Goal: Information Seeking & Learning: Learn about a topic

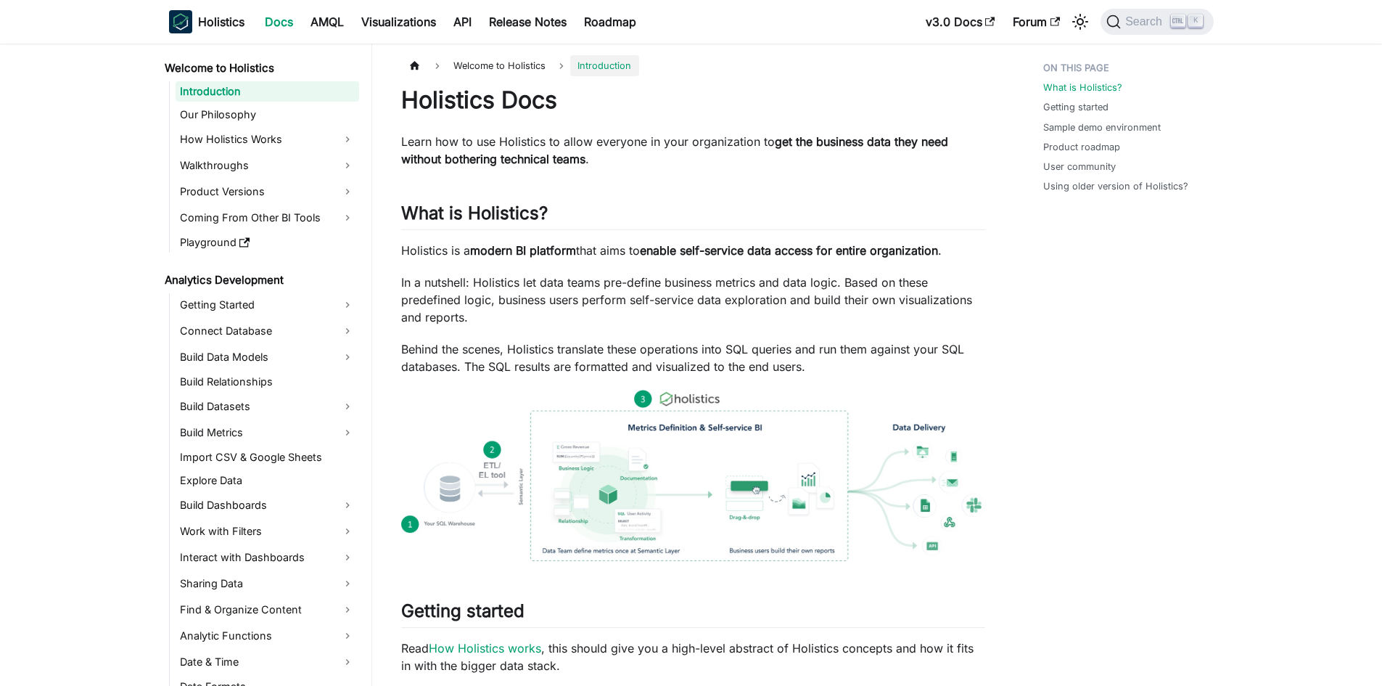
scroll to position [141, 0]
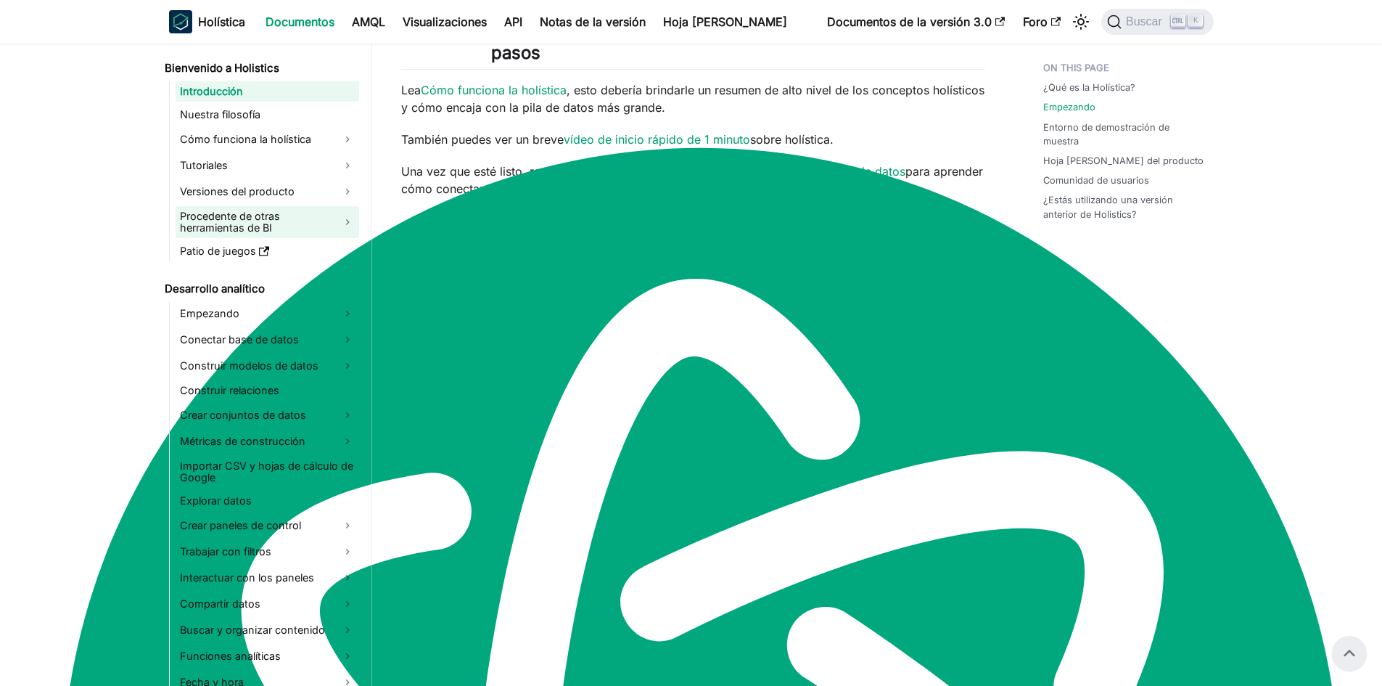
scroll to position [572, 0]
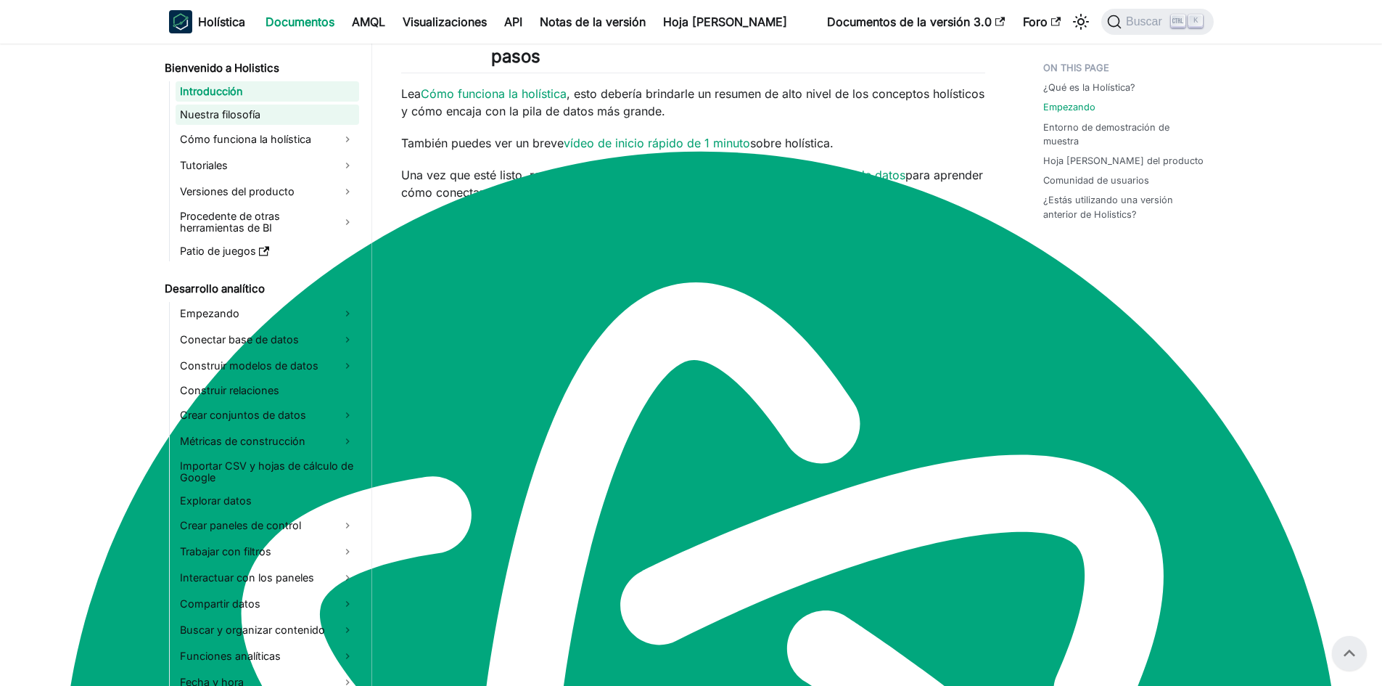
click at [239, 119] on font "Nuestra filosofía" at bounding box center [220, 114] width 81 height 12
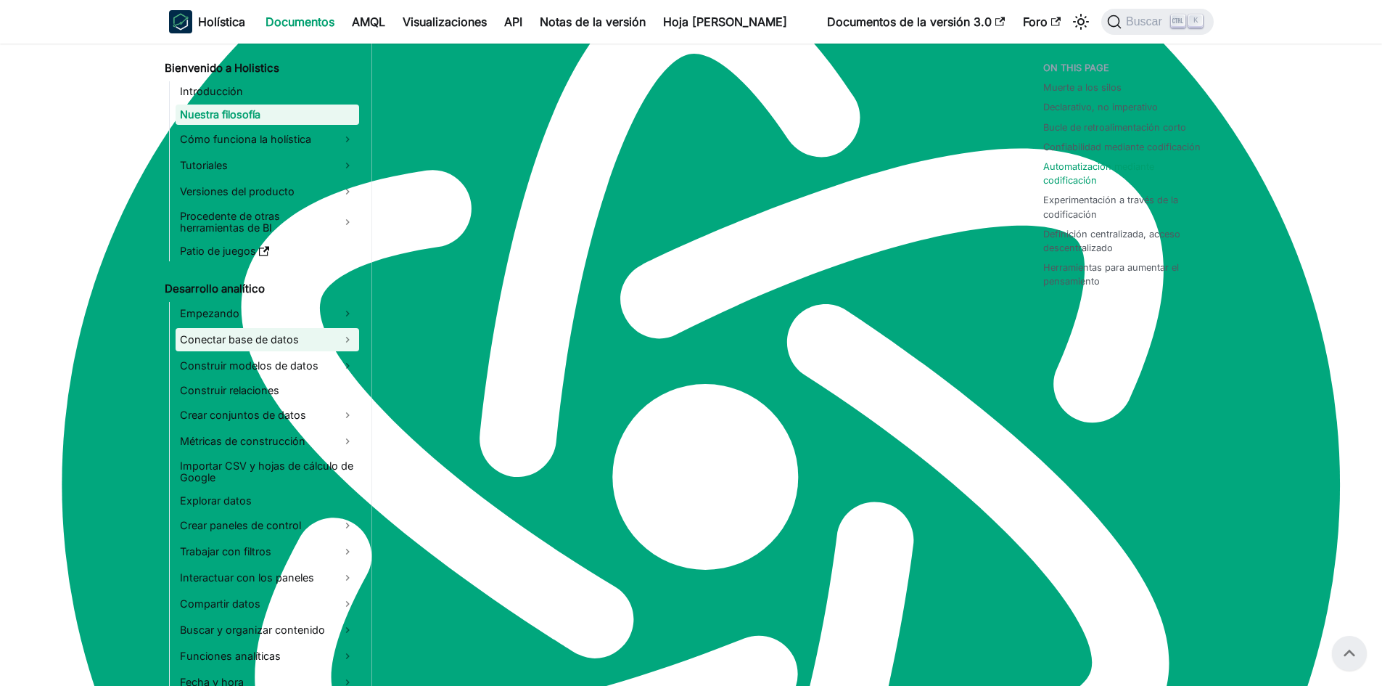
scroll to position [871, 0]
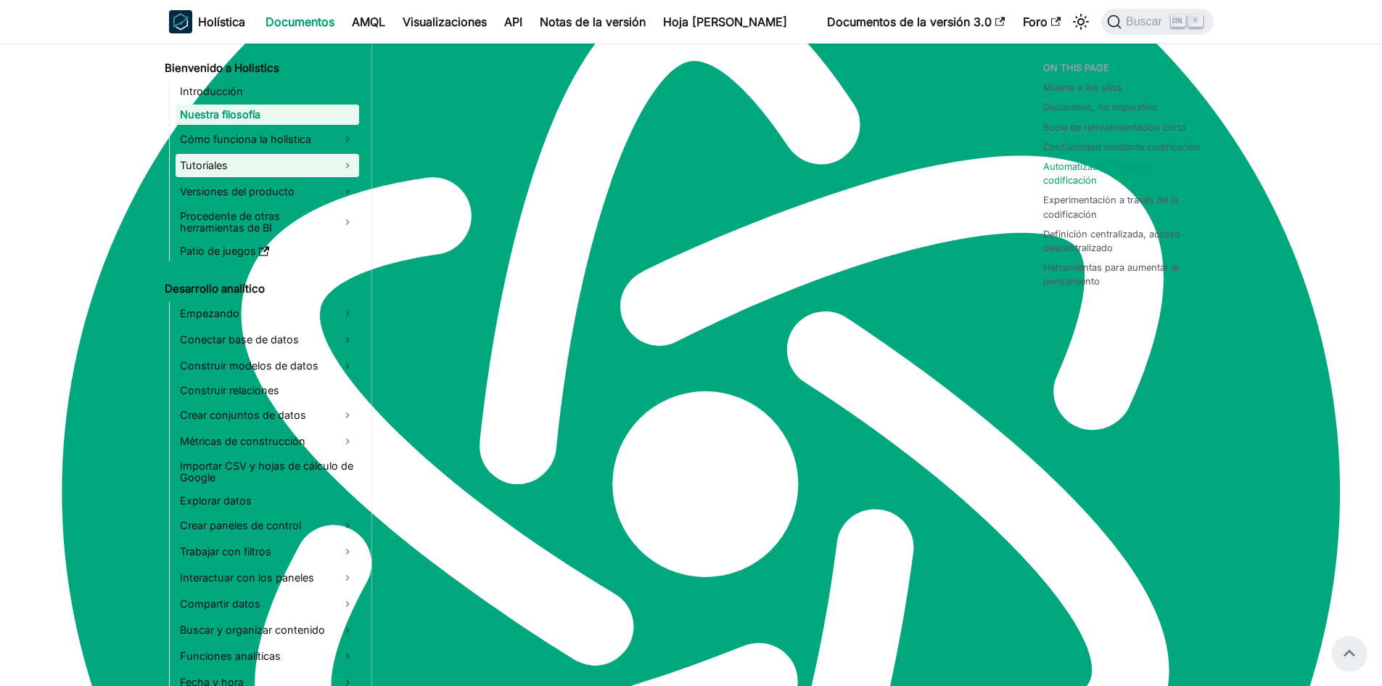
click at [266, 167] on link "Tutoriales" at bounding box center [268, 165] width 184 height 23
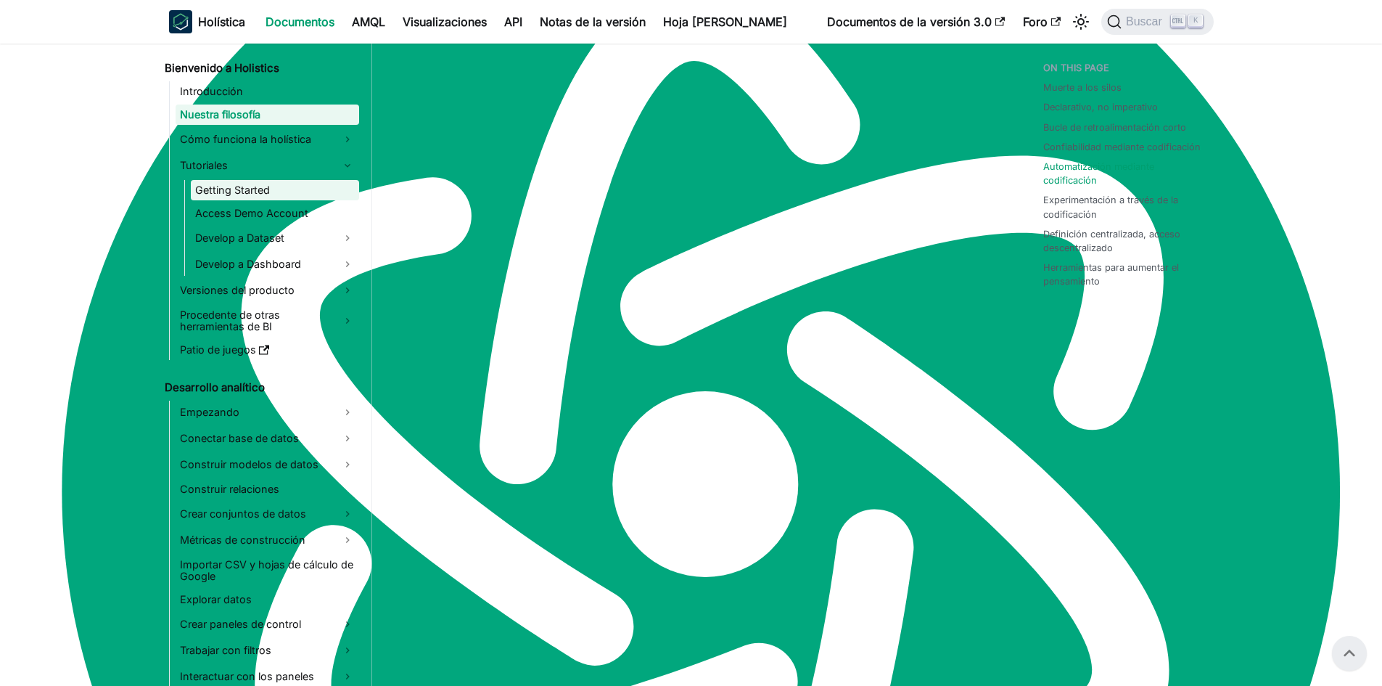
click at [271, 189] on link "Getting Started" at bounding box center [275, 190] width 168 height 20
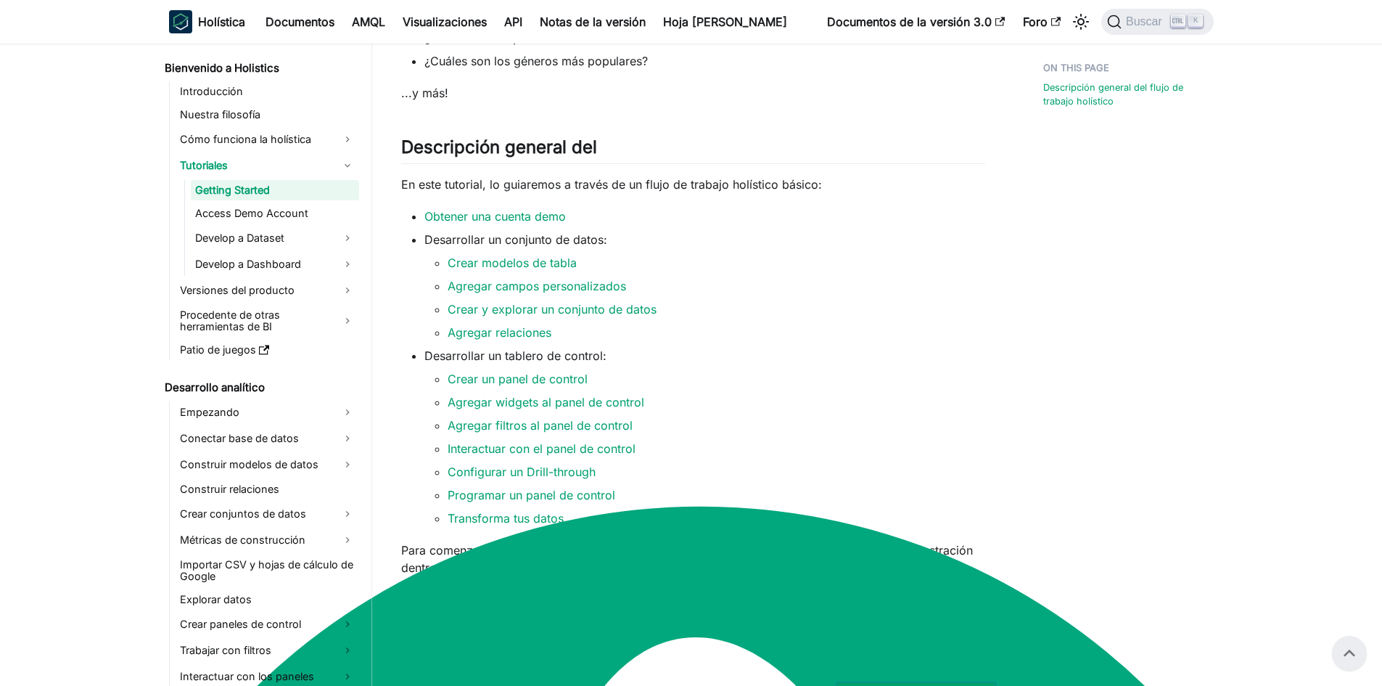
scroll to position [107, 0]
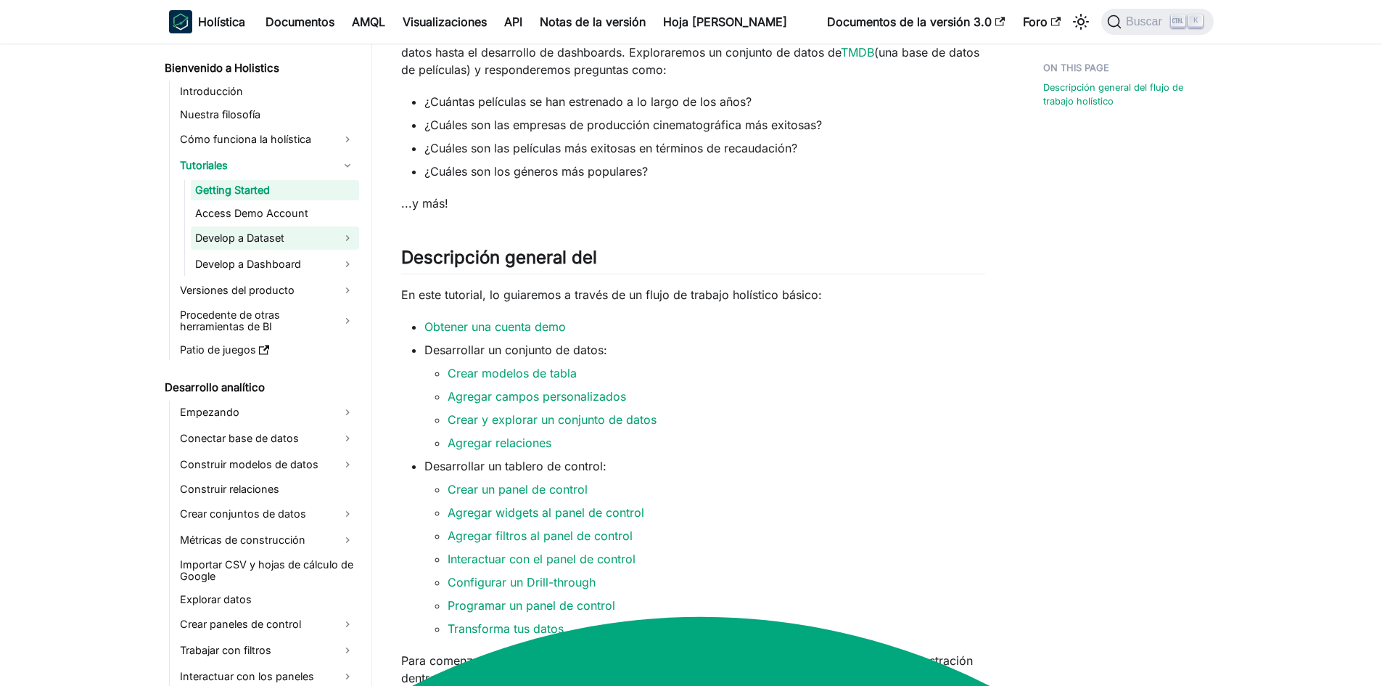
click at [261, 239] on link "Develop a Dataset" at bounding box center [275, 237] width 168 height 23
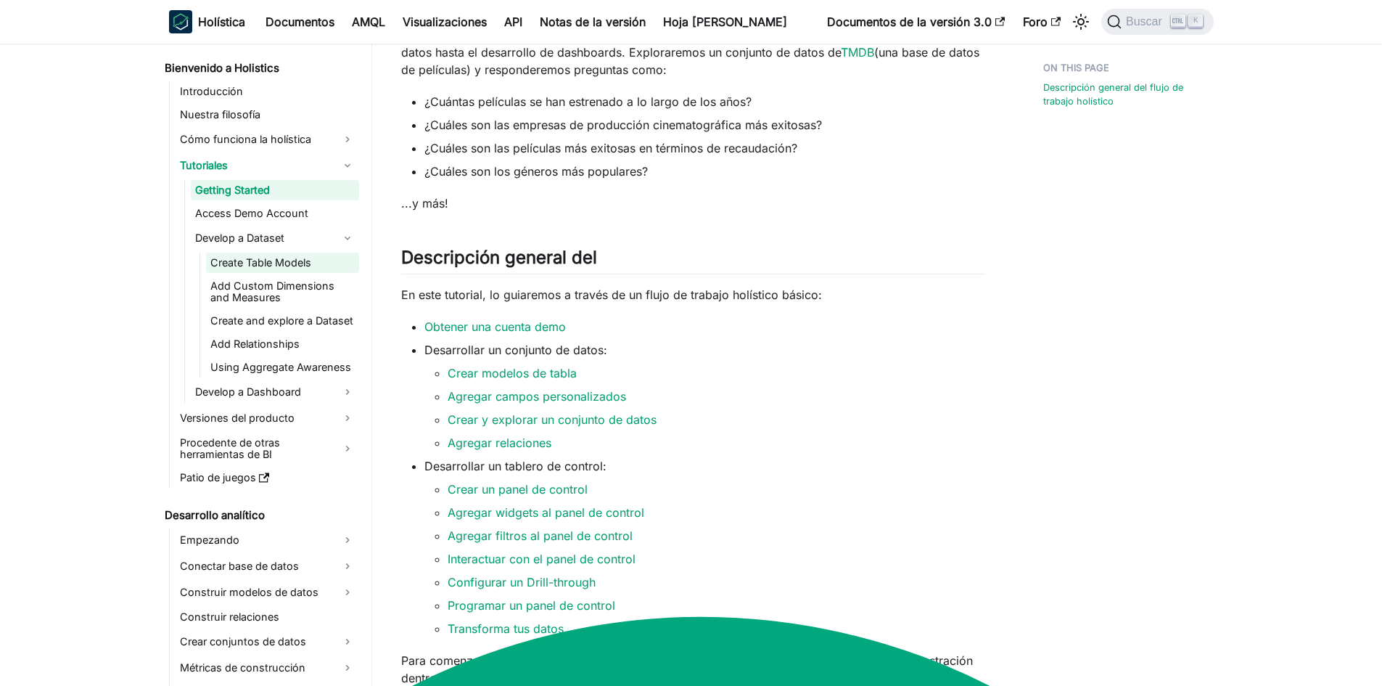
click at [285, 266] on link "Create Table Models" at bounding box center [282, 263] width 153 height 20
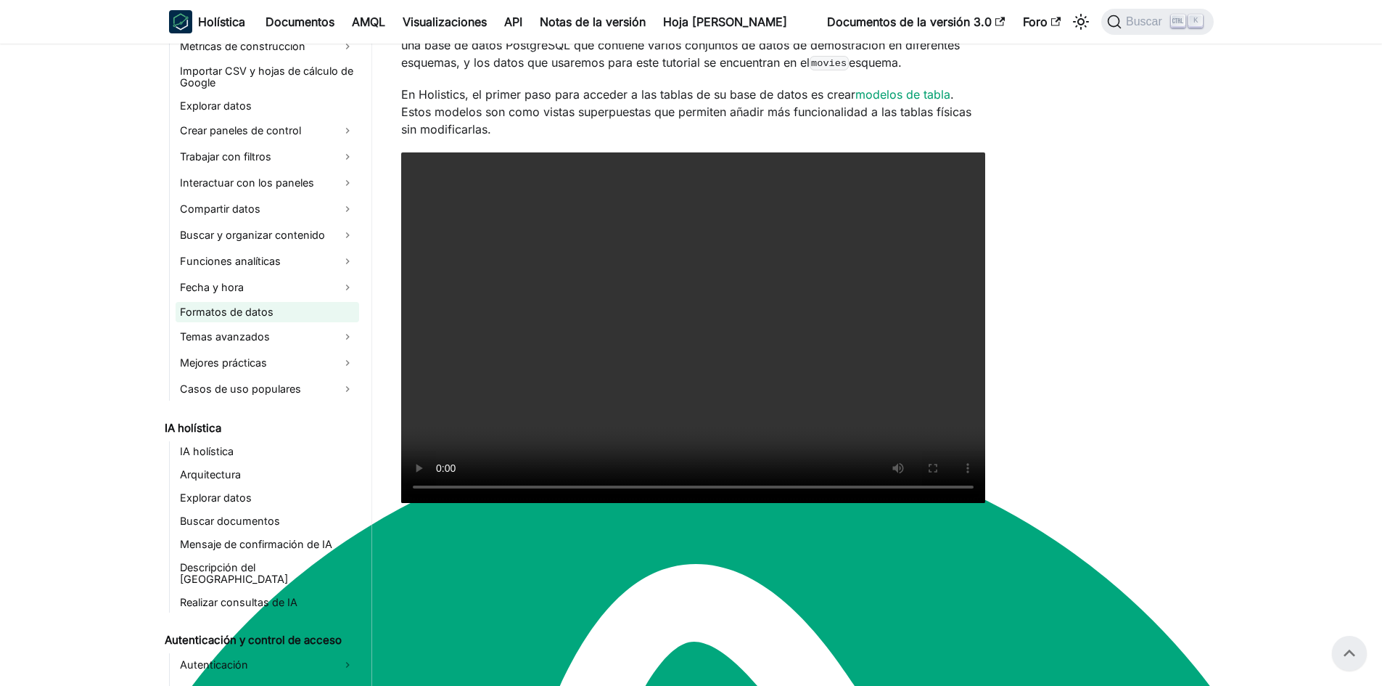
scroll to position [653, 0]
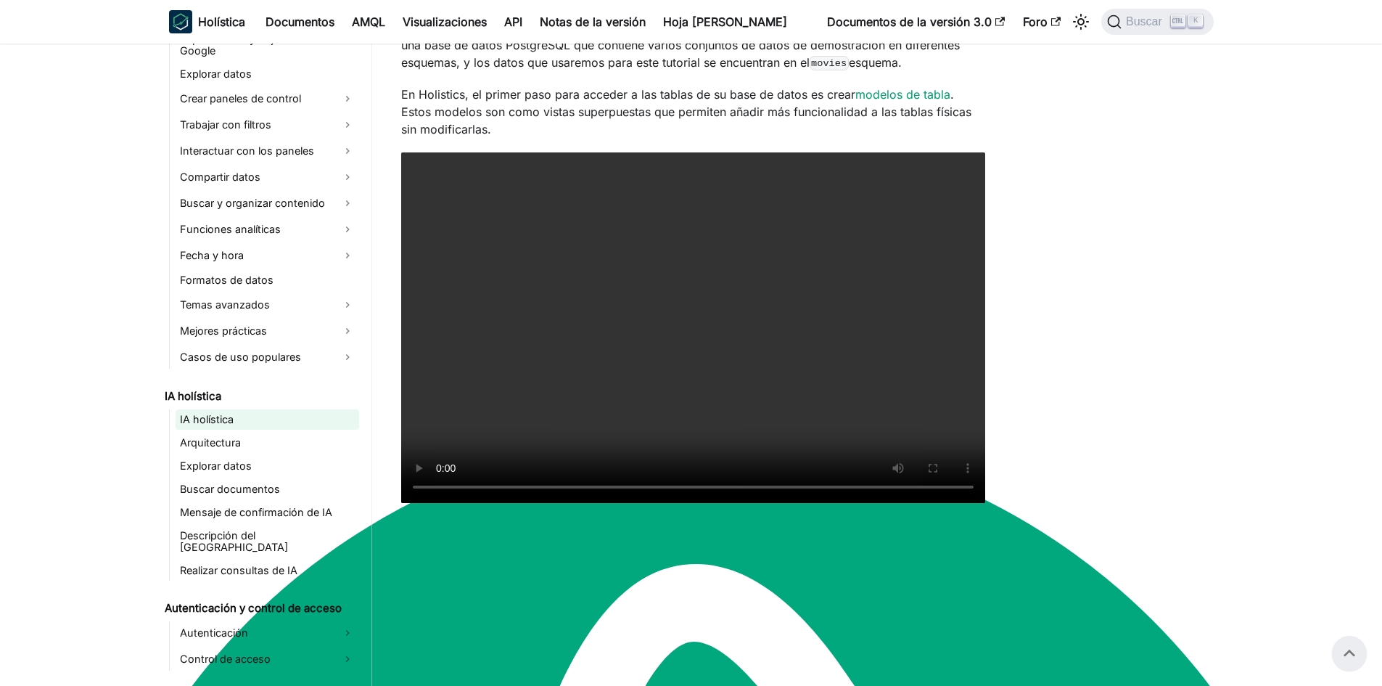
click at [228, 420] on font "IA holística" at bounding box center [207, 419] width 54 height 12
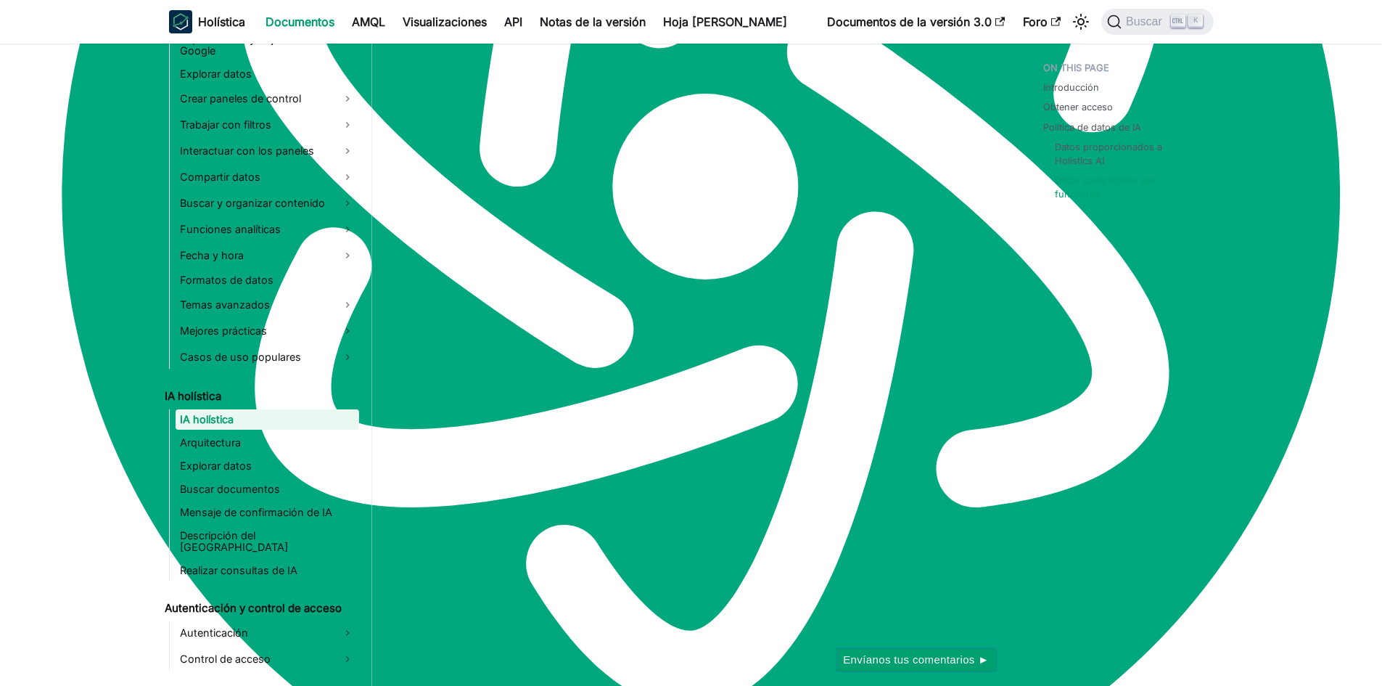
scroll to position [1169, 0]
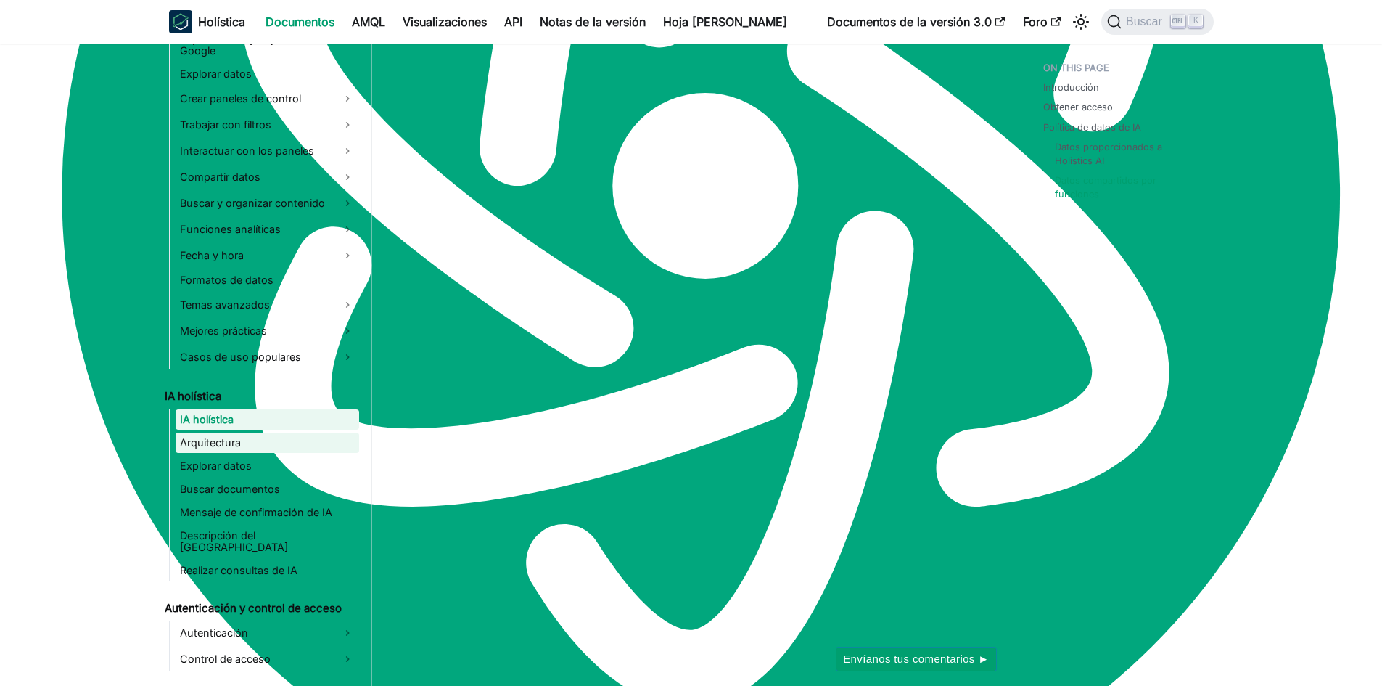
click at [226, 449] on link "Arquitectura" at bounding box center [268, 443] width 184 height 20
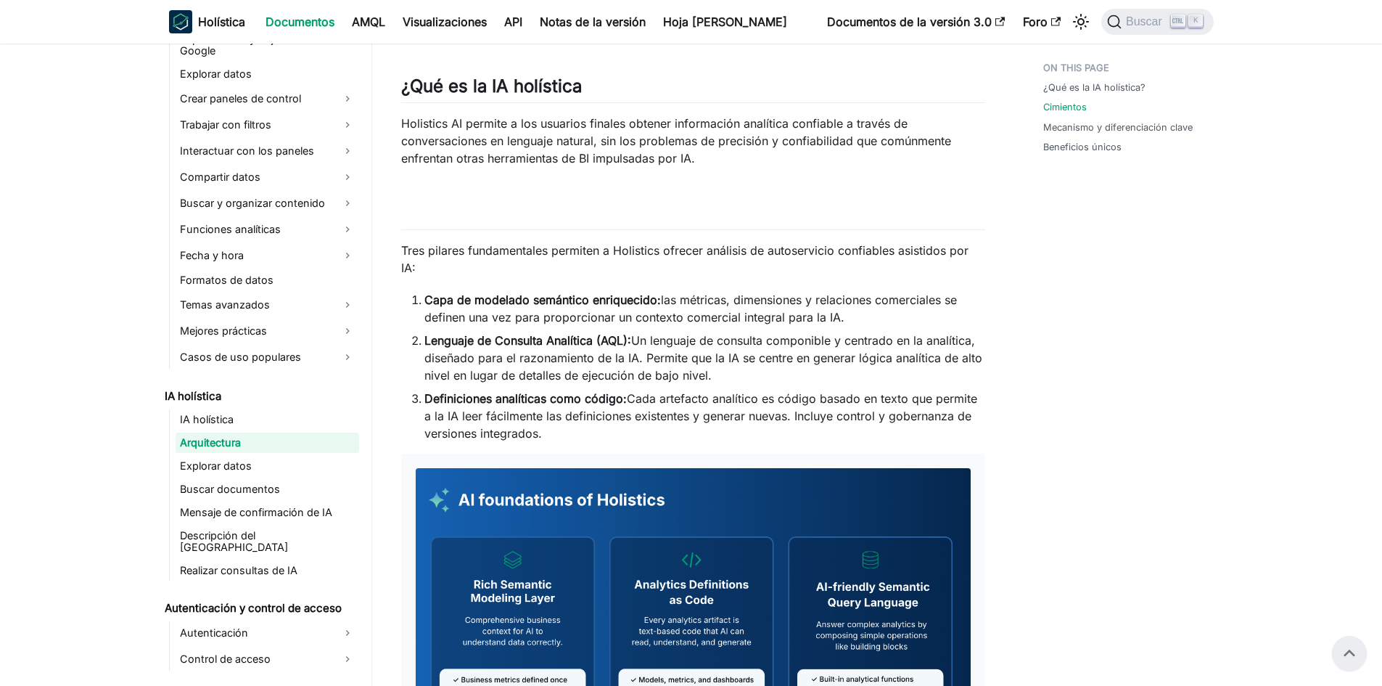
scroll to position [73, 0]
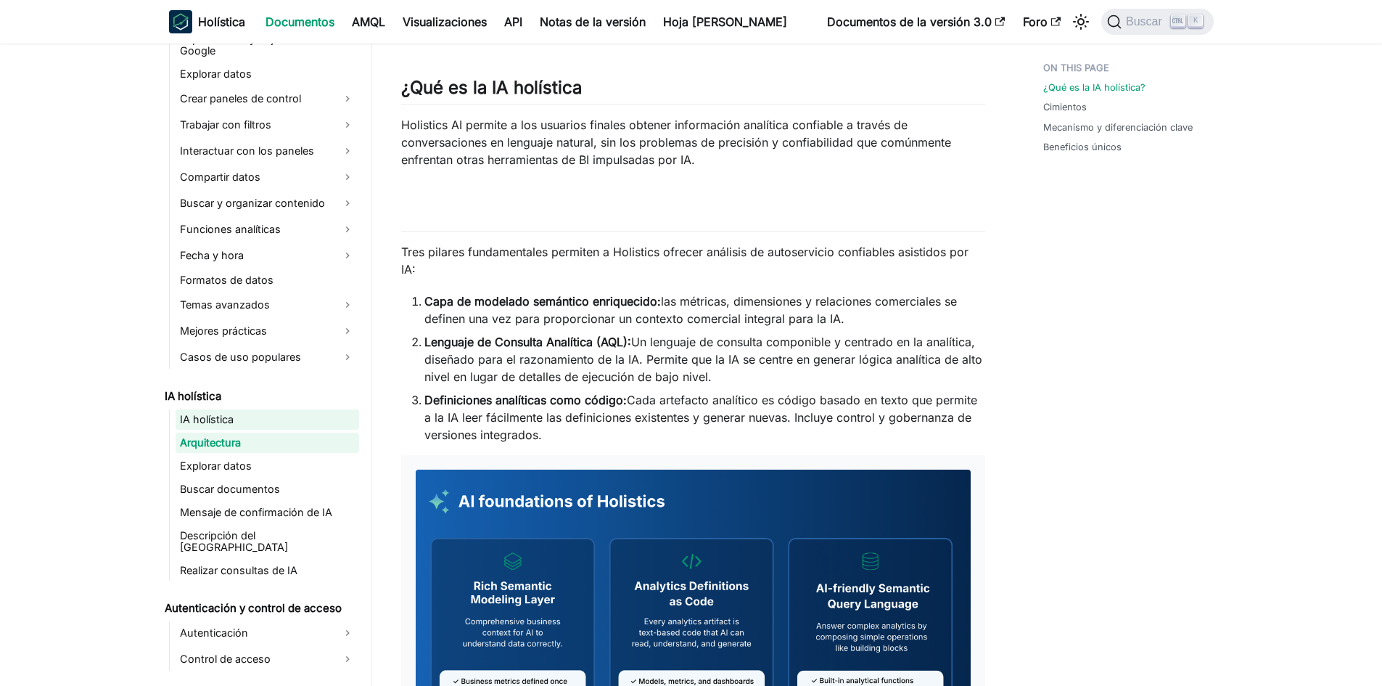
click at [229, 424] on font "IA holística" at bounding box center [207, 419] width 54 height 12
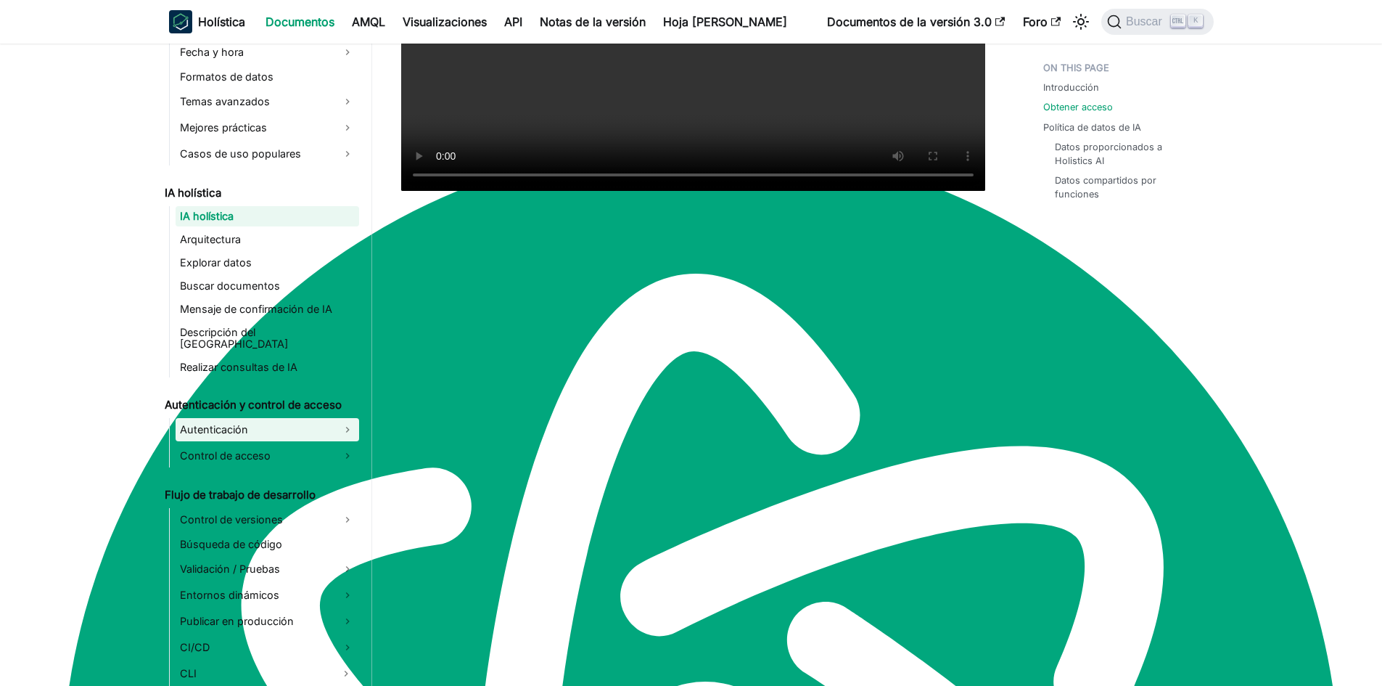
scroll to position [871, 0]
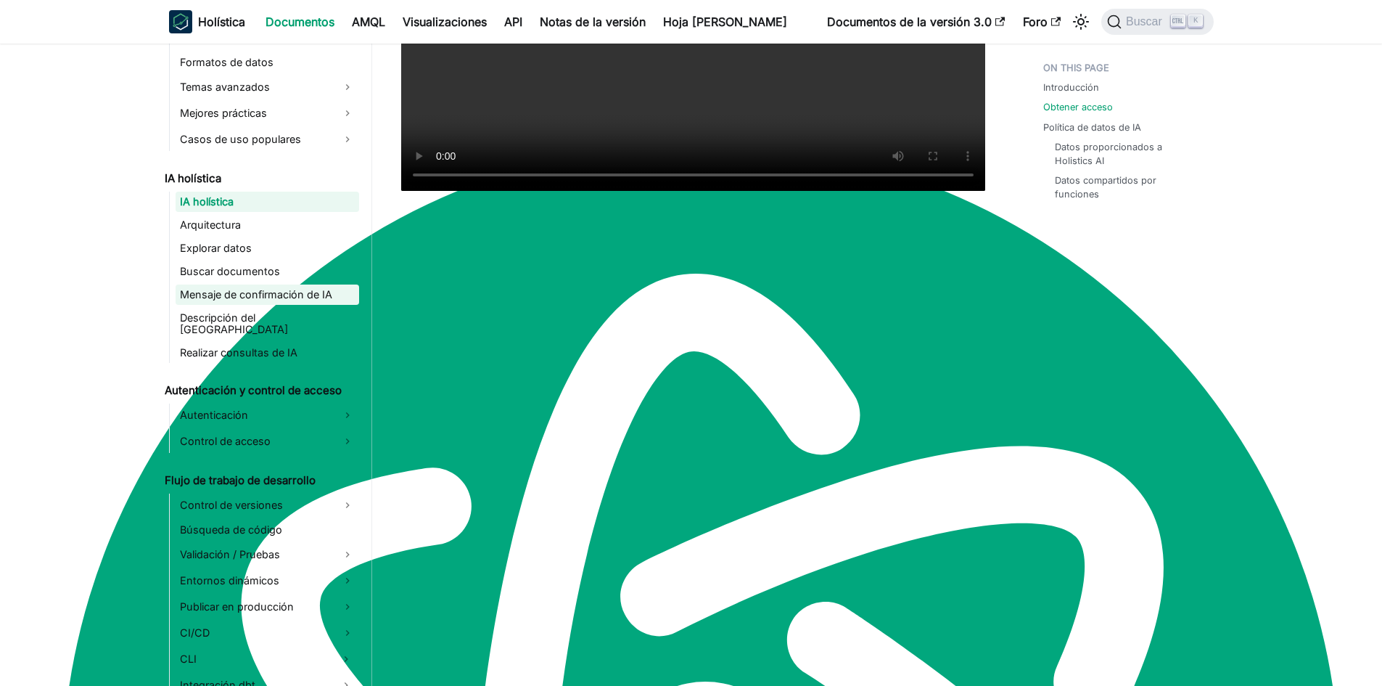
click at [250, 293] on font "Mensaje de confirmación de IA" at bounding box center [256, 294] width 152 height 12
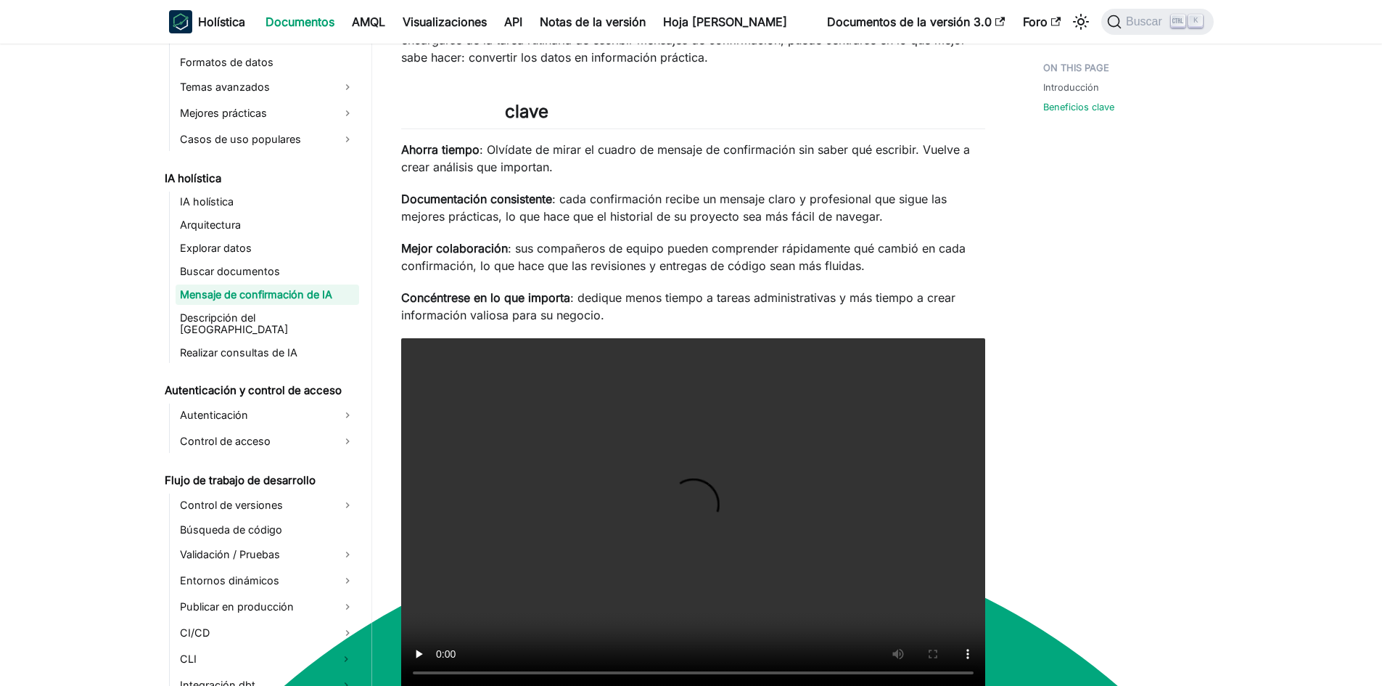
scroll to position [218, 0]
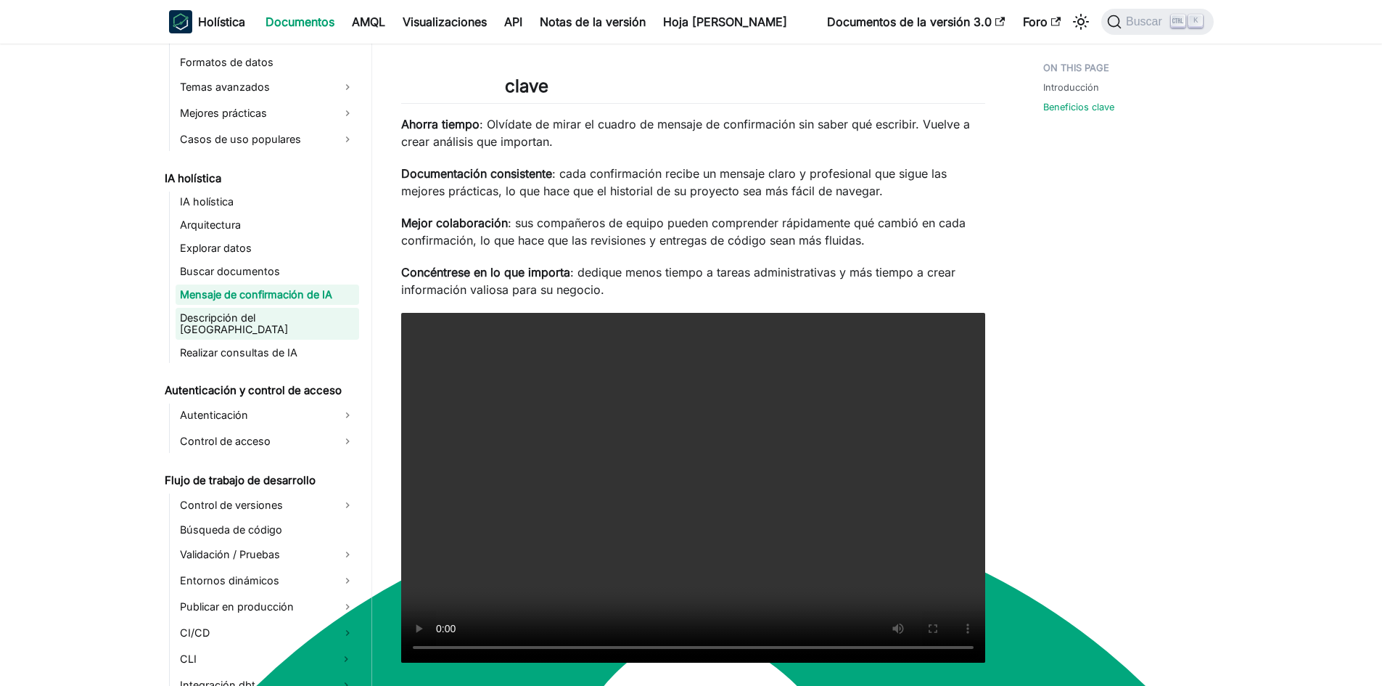
click at [234, 322] on font "Descripción del [GEOGRAPHIC_DATA]" at bounding box center [234, 323] width 108 height 24
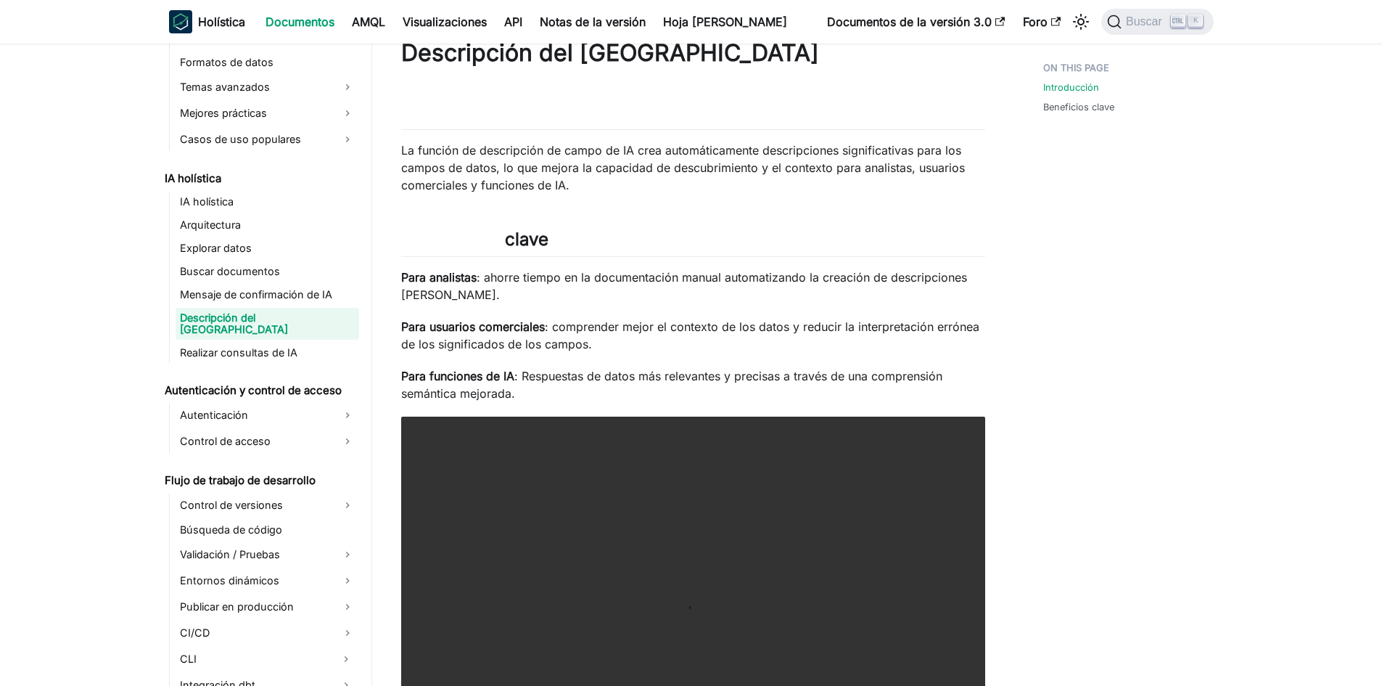
scroll to position [73, 0]
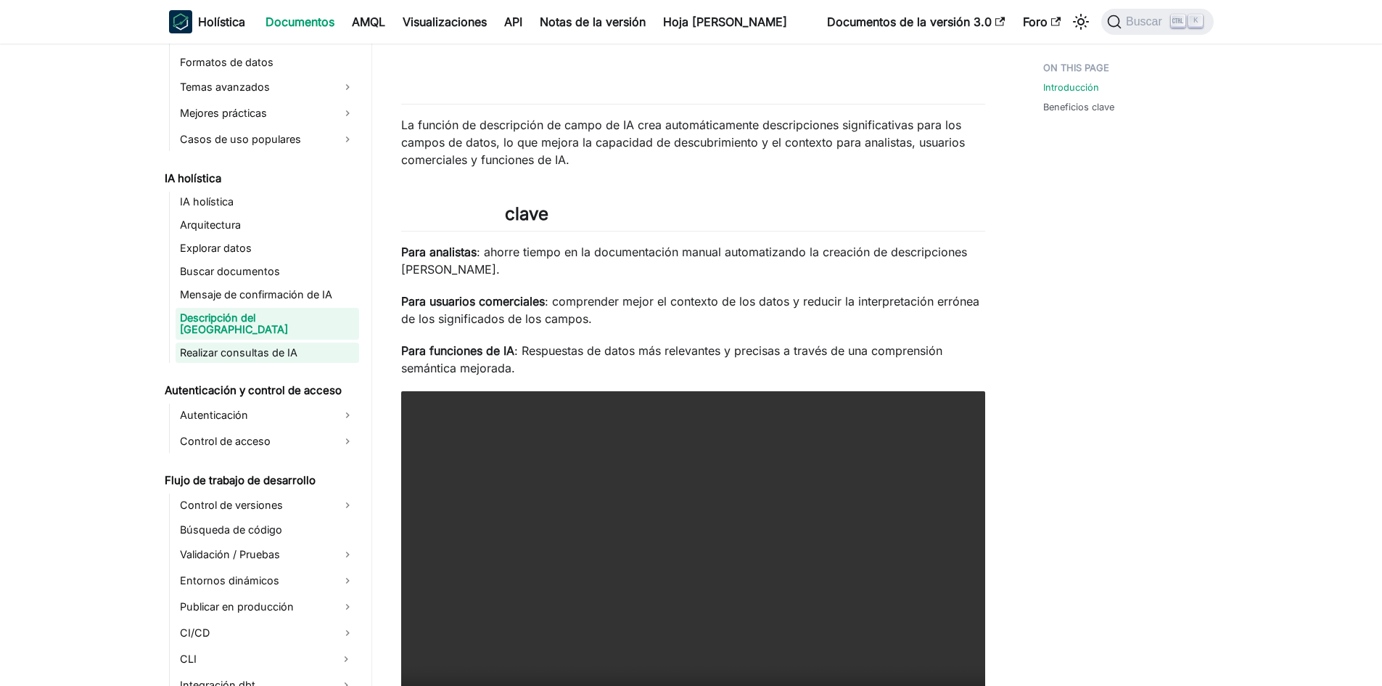
click at [194, 346] on font "Realizar consultas de IA" at bounding box center [239, 352] width 118 height 12
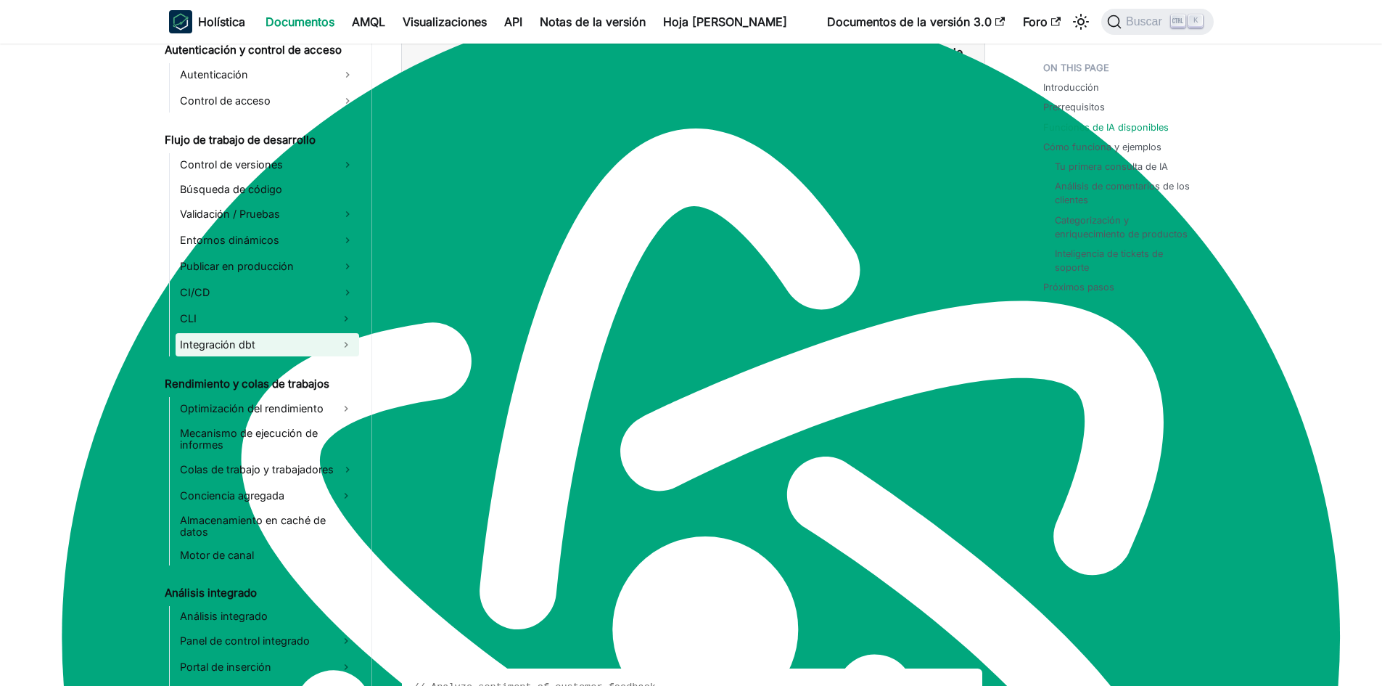
scroll to position [1234, 0]
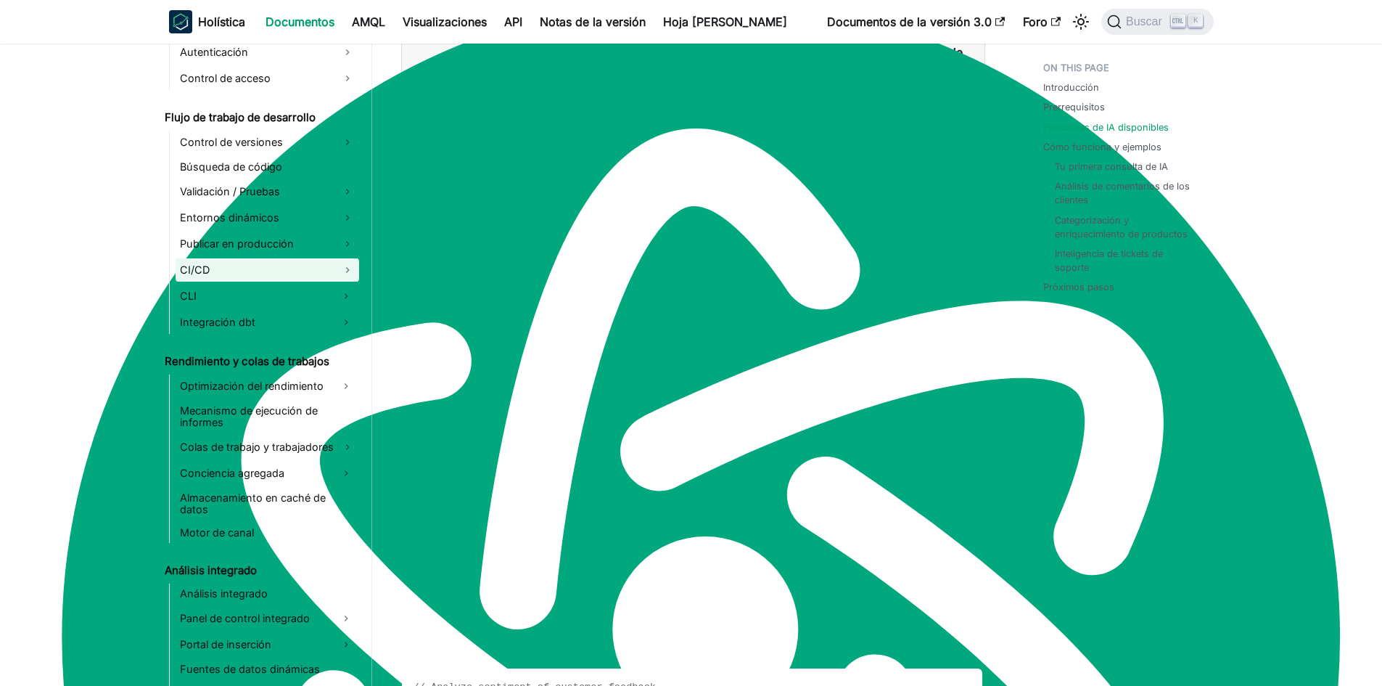
click at [258, 258] on link "CI/CD" at bounding box center [268, 269] width 184 height 23
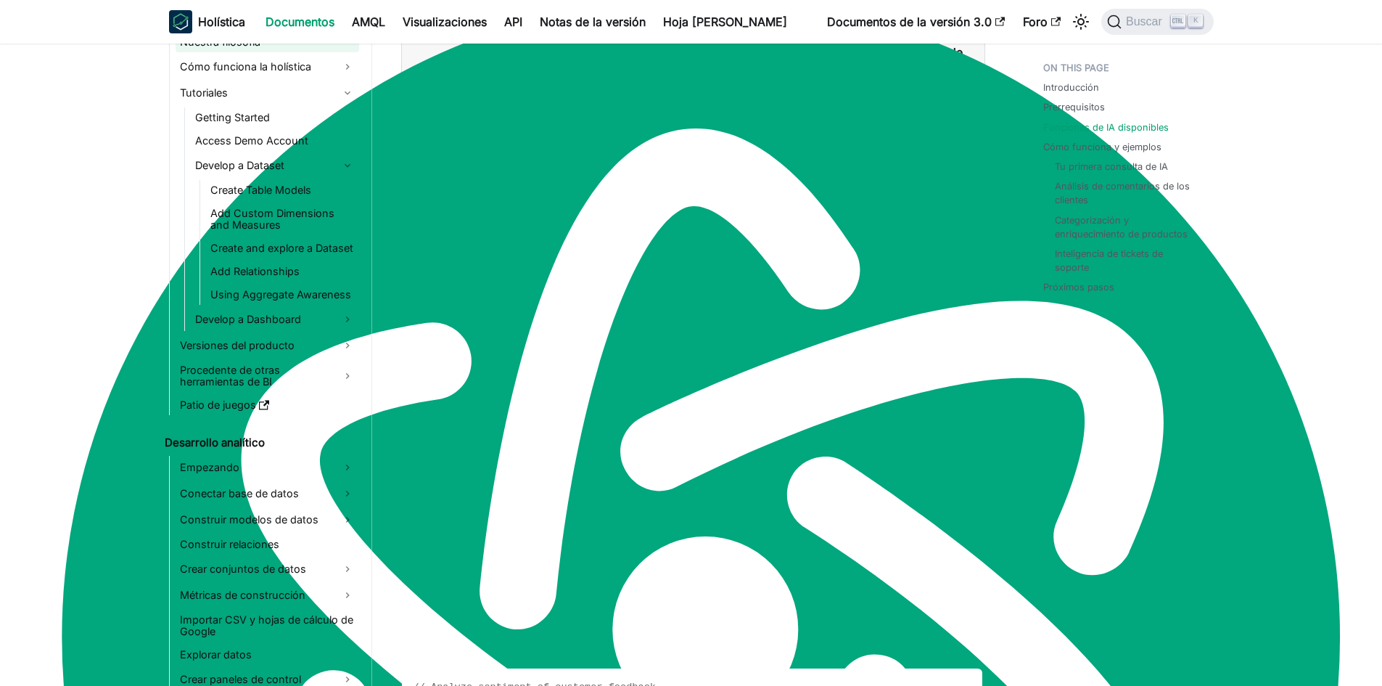
scroll to position [0, 0]
